Goal: Find specific page/section: Find specific page/section

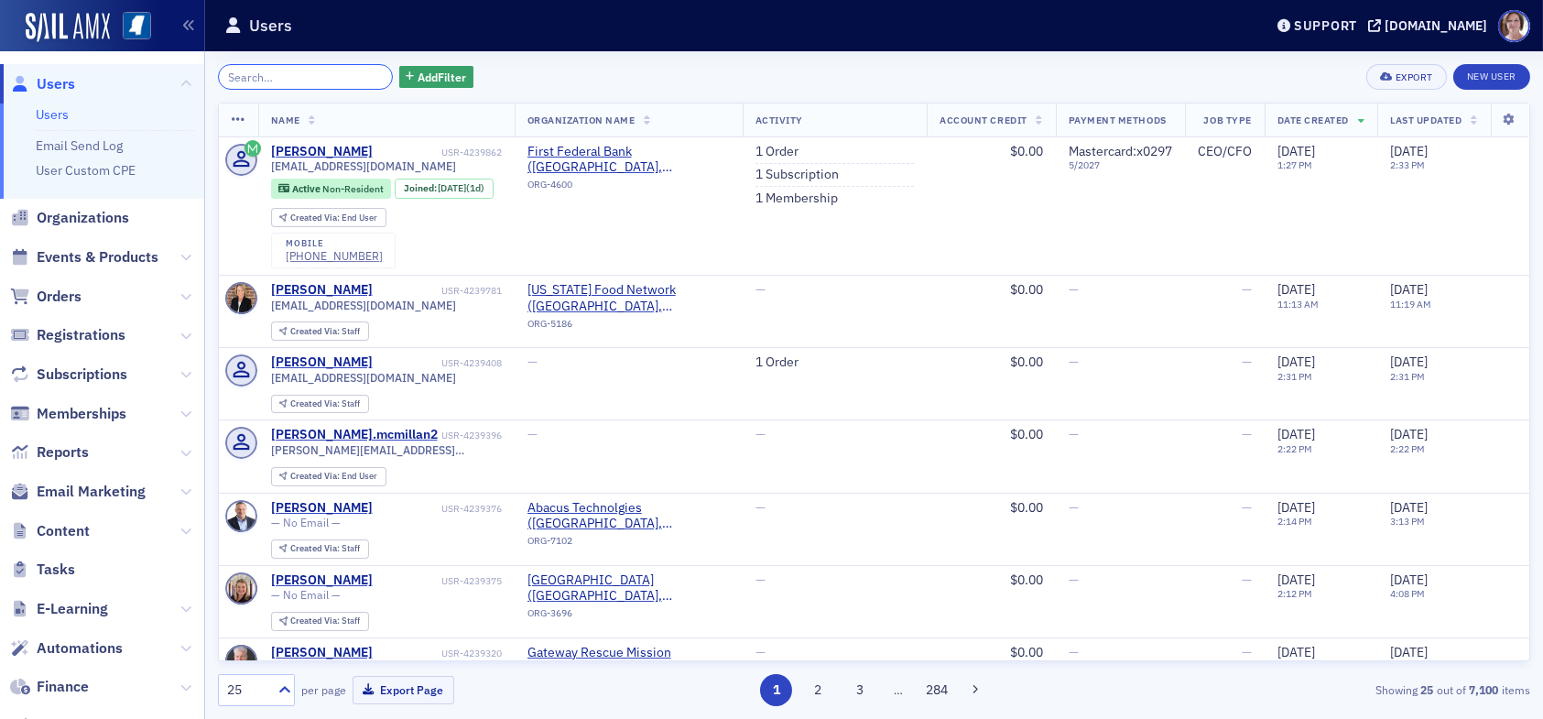
click at [336, 74] on input "search" at bounding box center [305, 77] width 175 height 26
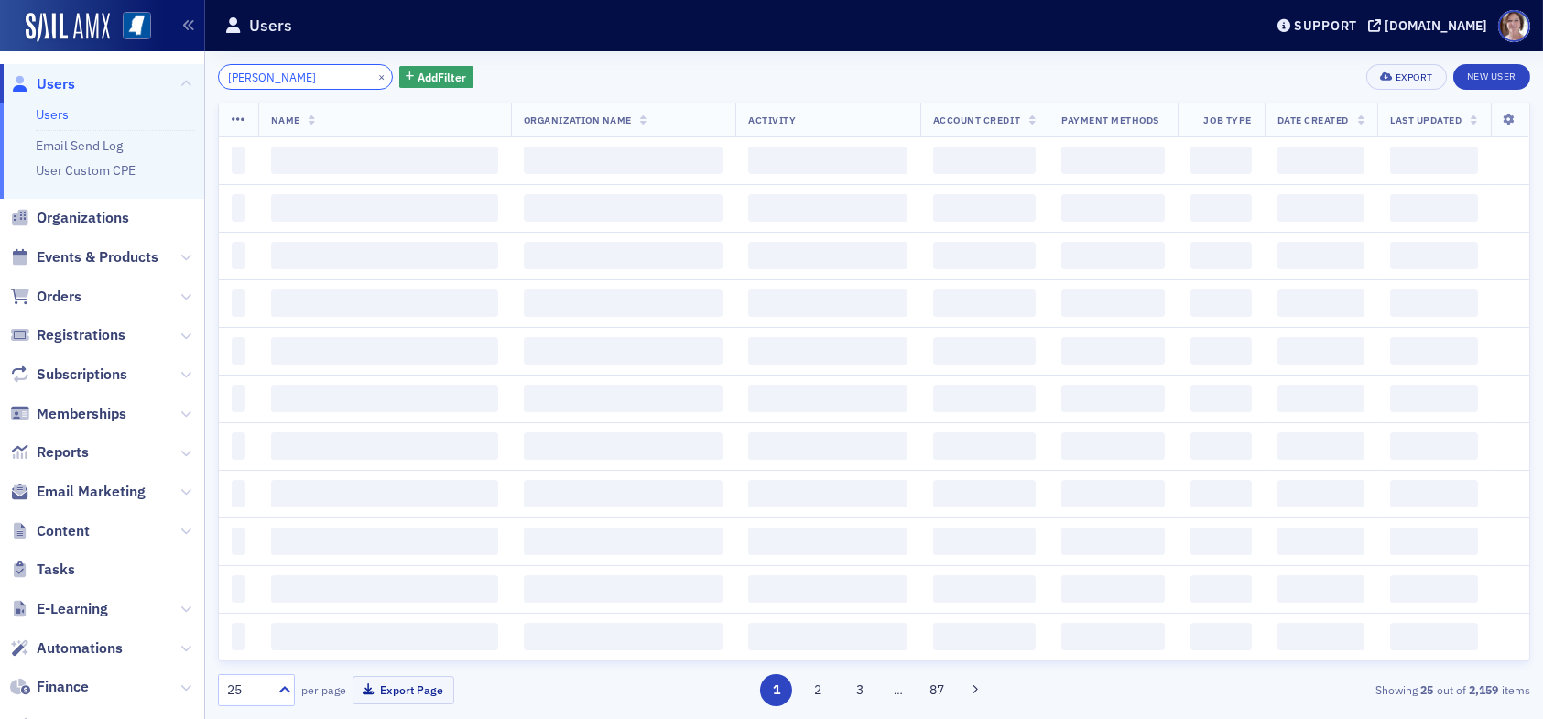
type input "[PERSON_NAME]"
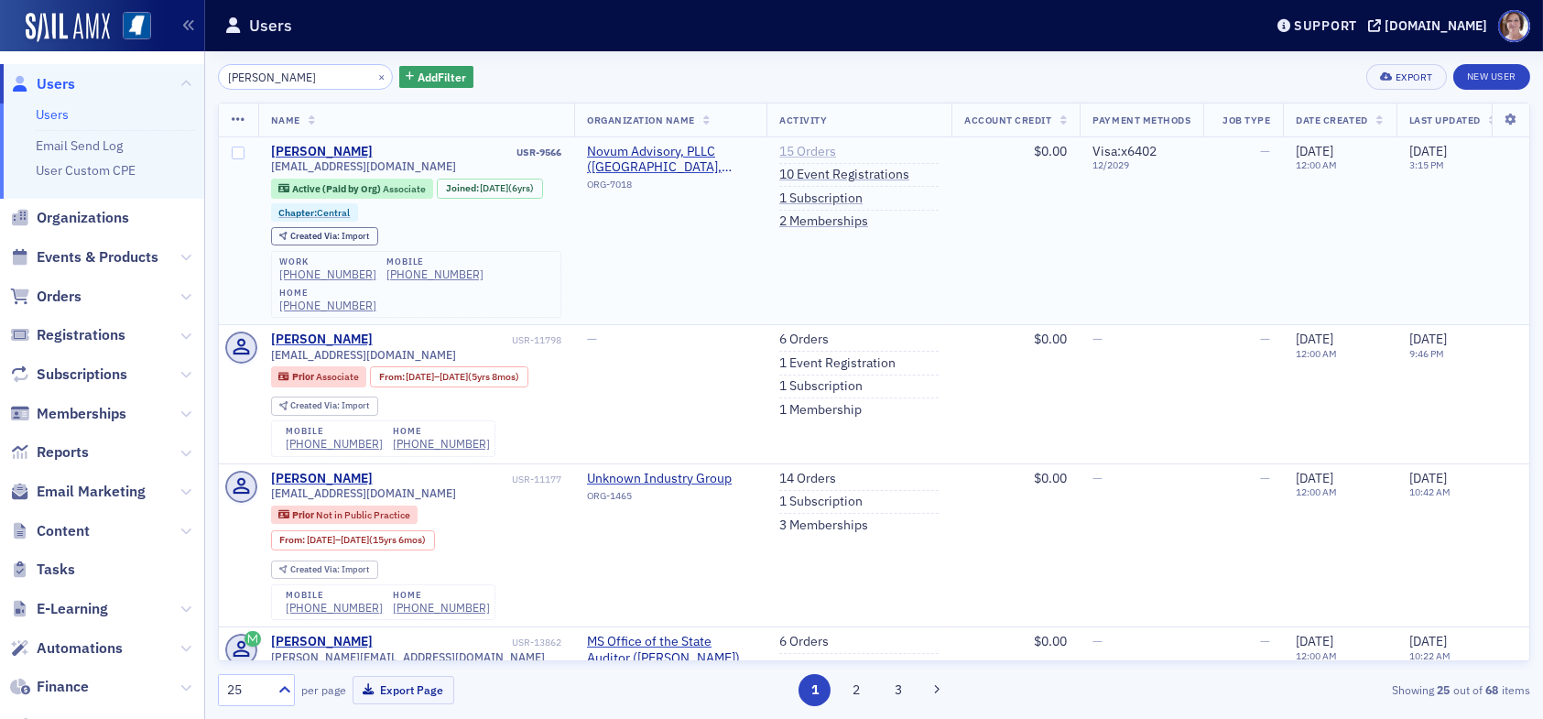
click at [817, 149] on link "15 Orders" at bounding box center [807, 152] width 57 height 16
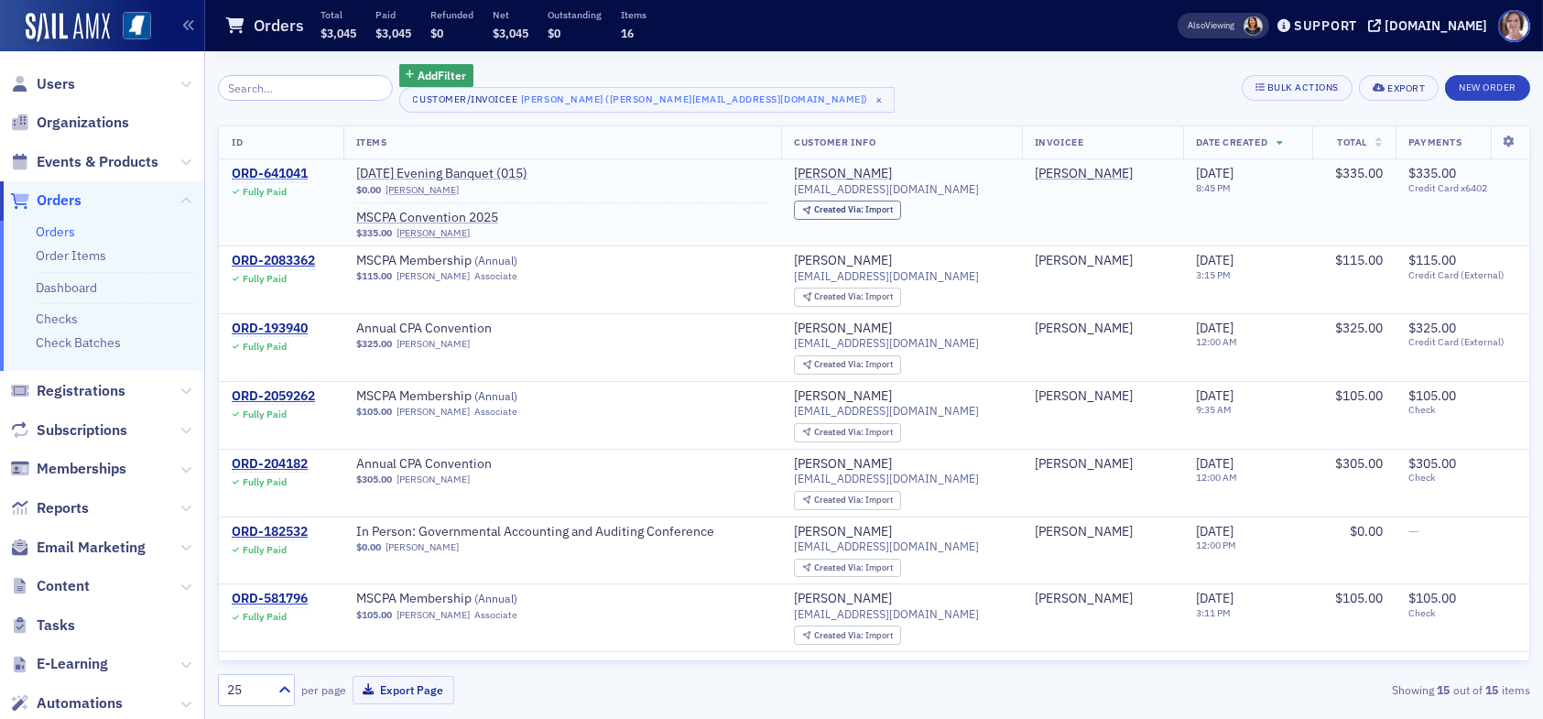
click at [270, 171] on div "ORD-641041" at bounding box center [270, 174] width 76 height 16
